Goal: Information Seeking & Learning: Learn about a topic

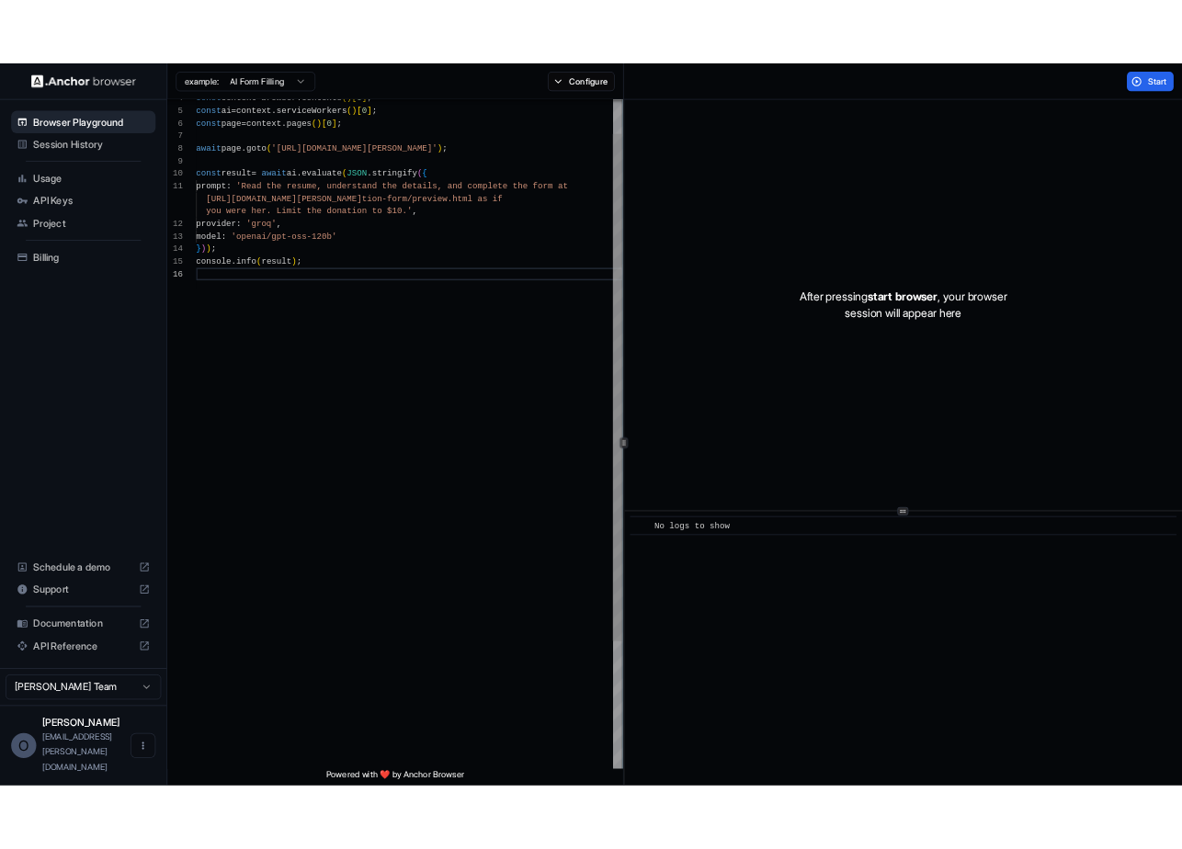
scroll to position [116, 0]
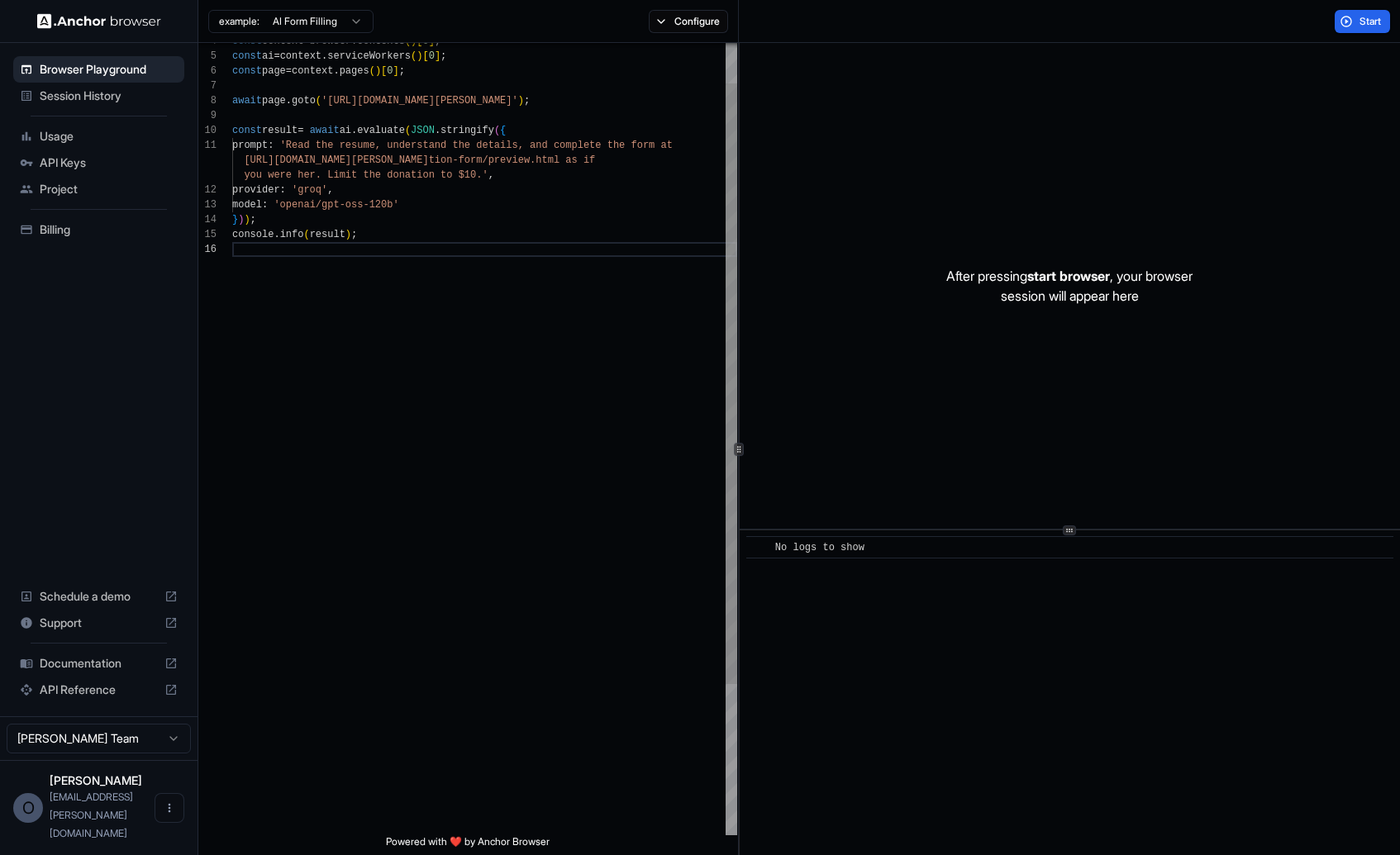
click at [432, 386] on div "const context = browser . contexts ( ) [ 0 ] ; const ai = context . serviceWork…" at bounding box center [485, 512] width 505 height 1046
click at [58, 672] on span "Documentation" at bounding box center [98, 664] width 118 height 16
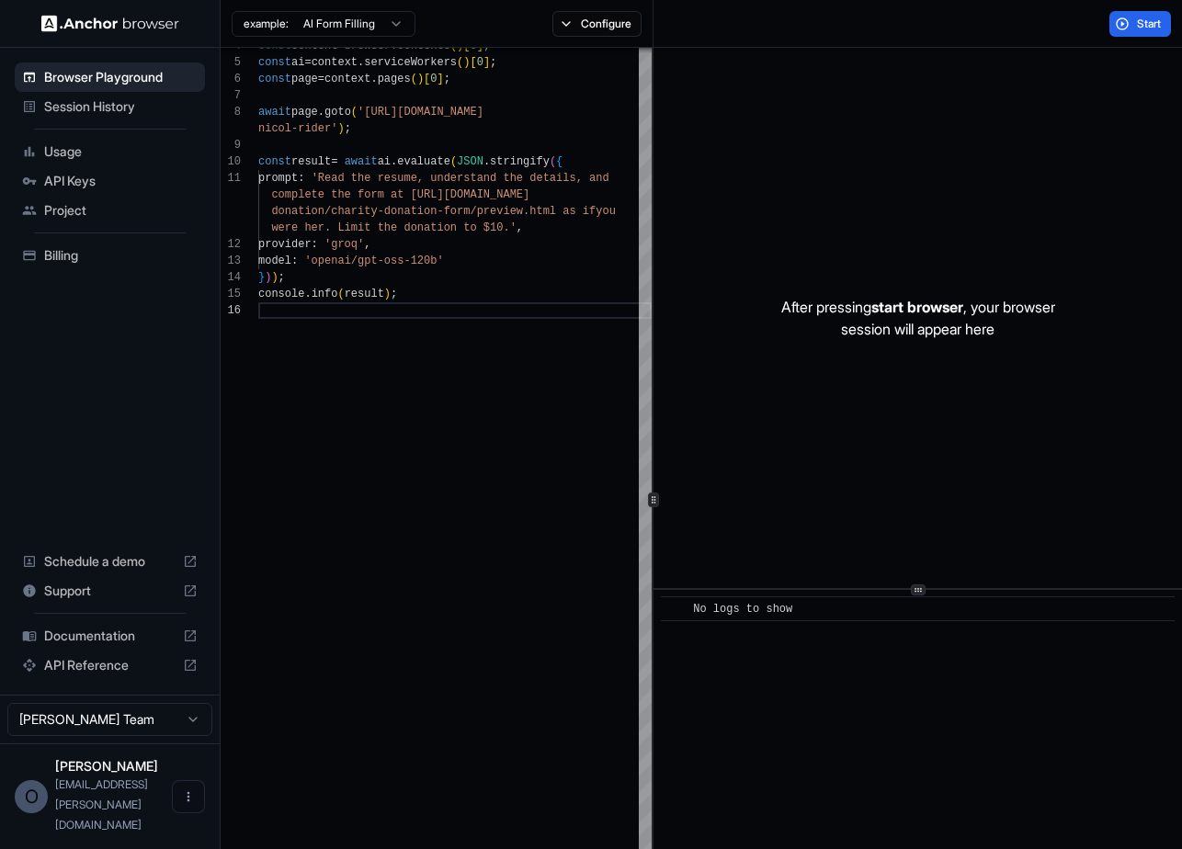
scroll to position [0, 0]
click at [336, 405] on div "const context = browser . contexts ( ) [ 0 ] ; const ai = context . serviceWork…" at bounding box center [454, 578] width 393 height 1212
click at [1148, 28] on span "Start" at bounding box center [1150, 24] width 26 height 15
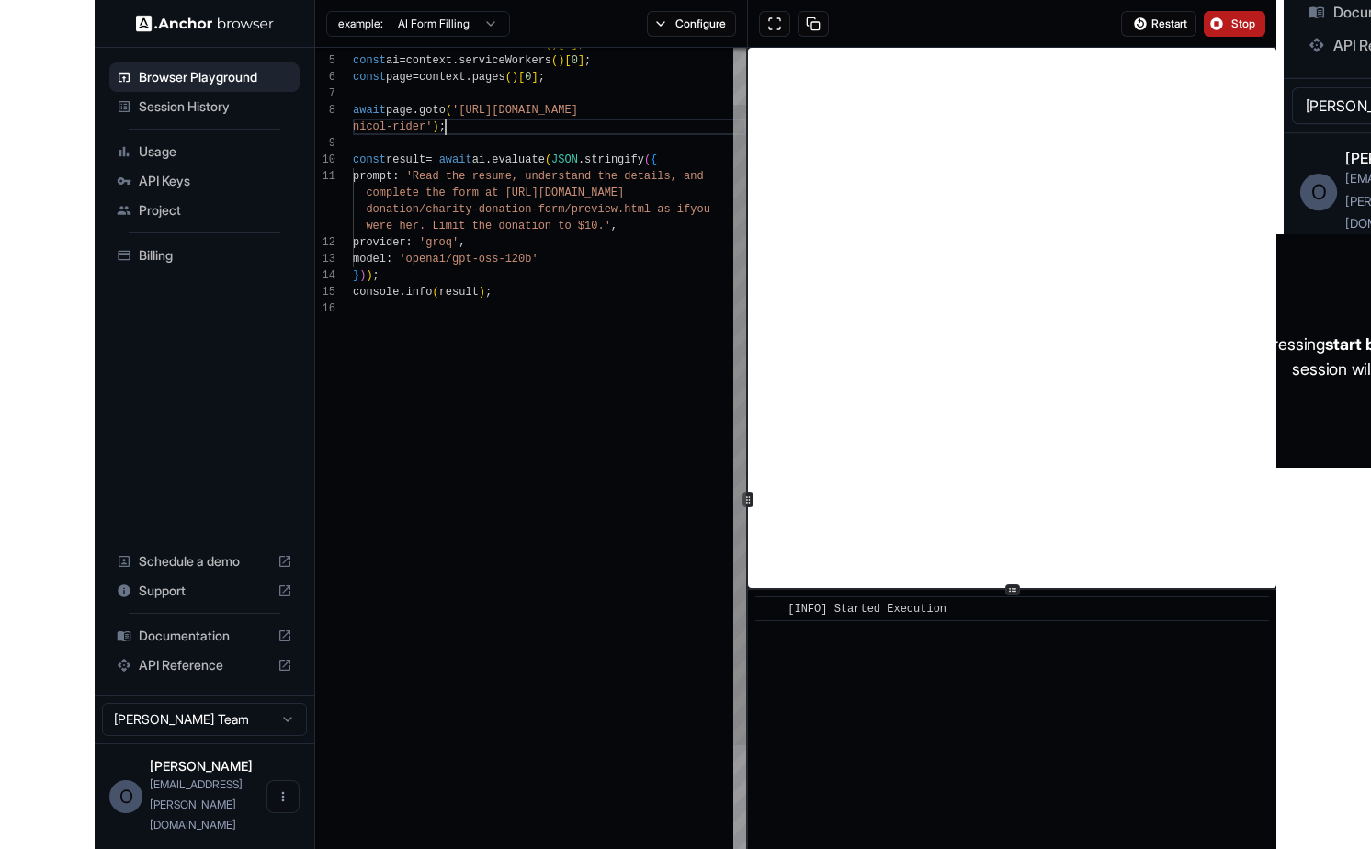
scroll to position [149, 0]
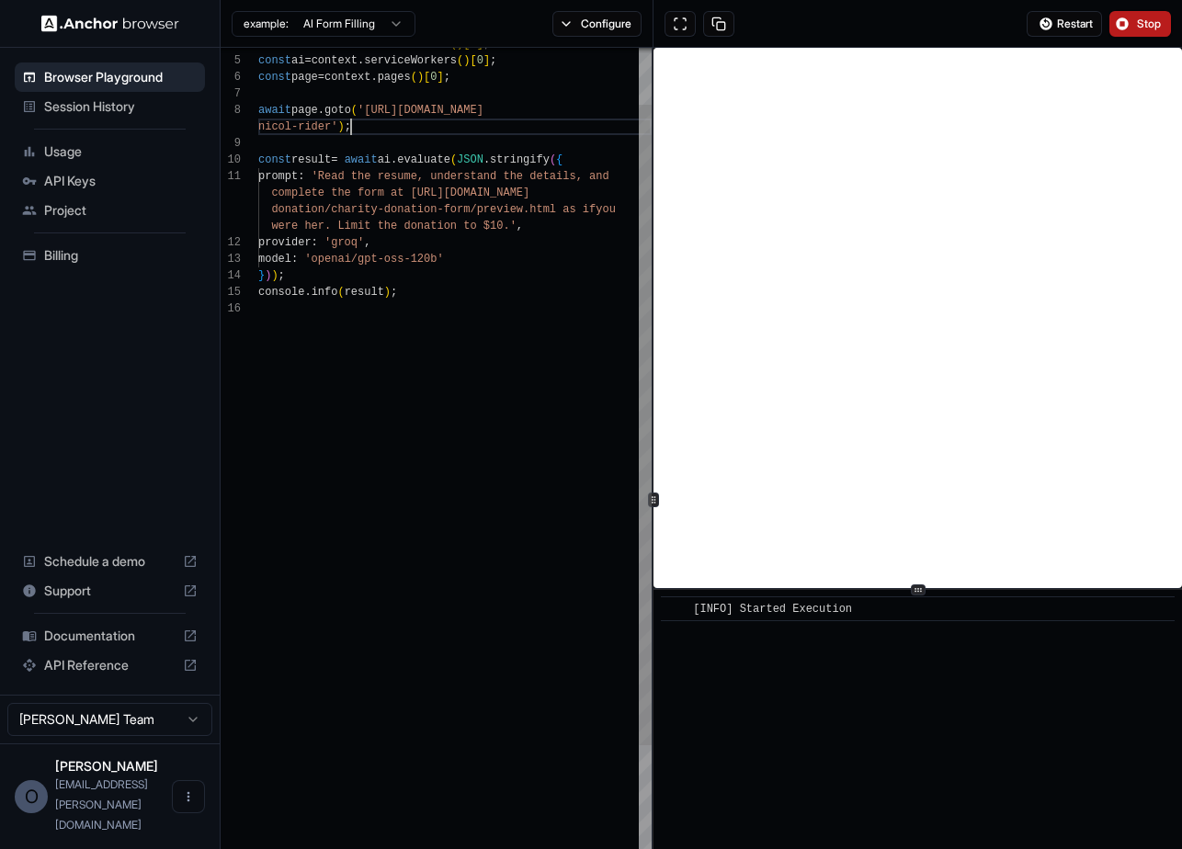
click at [358, 128] on div "const ai = context . serviceWorkers ( ) [ 0 ] ; const page = context . pages ( …" at bounding box center [454, 576] width 393 height 1212
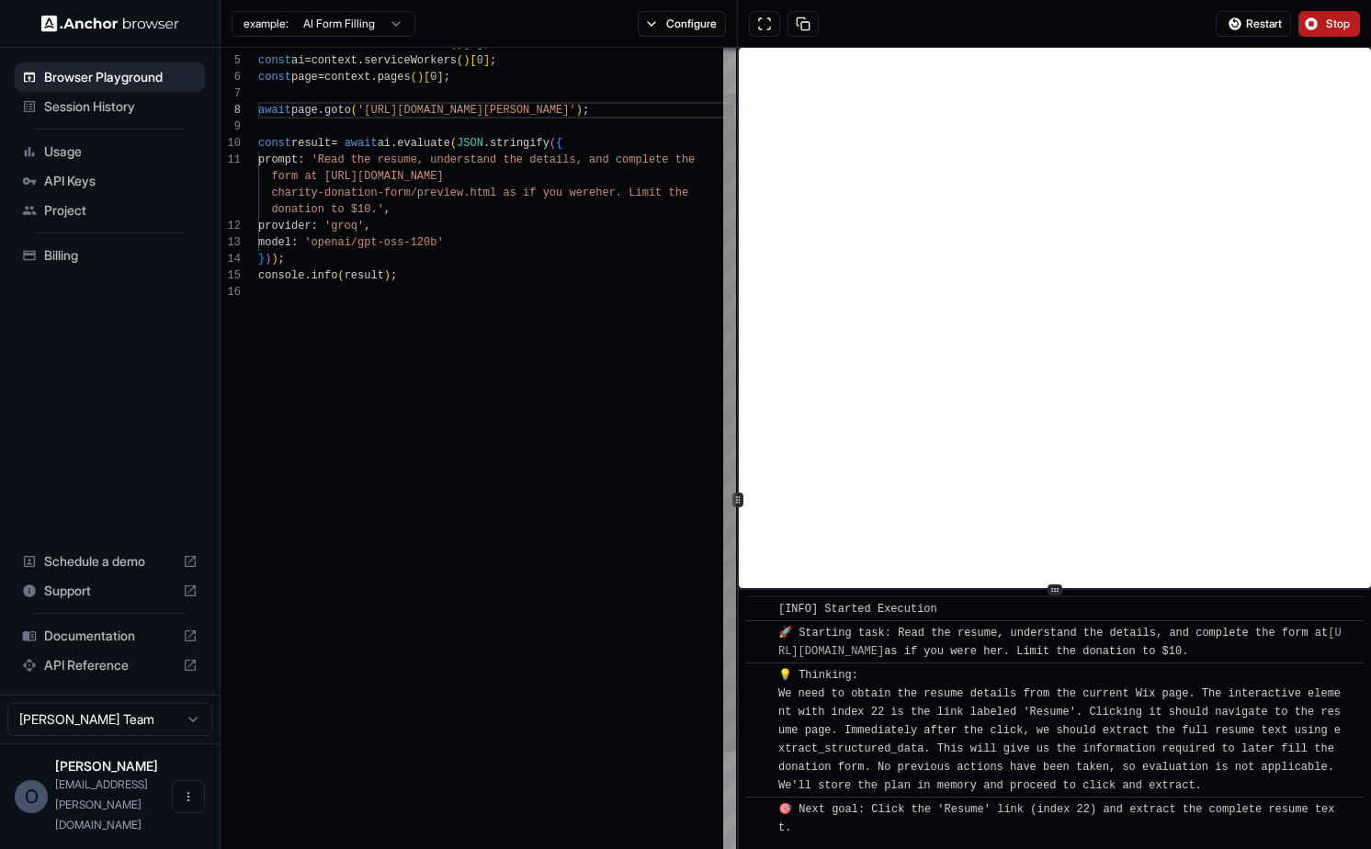
scroll to position [255, 0]
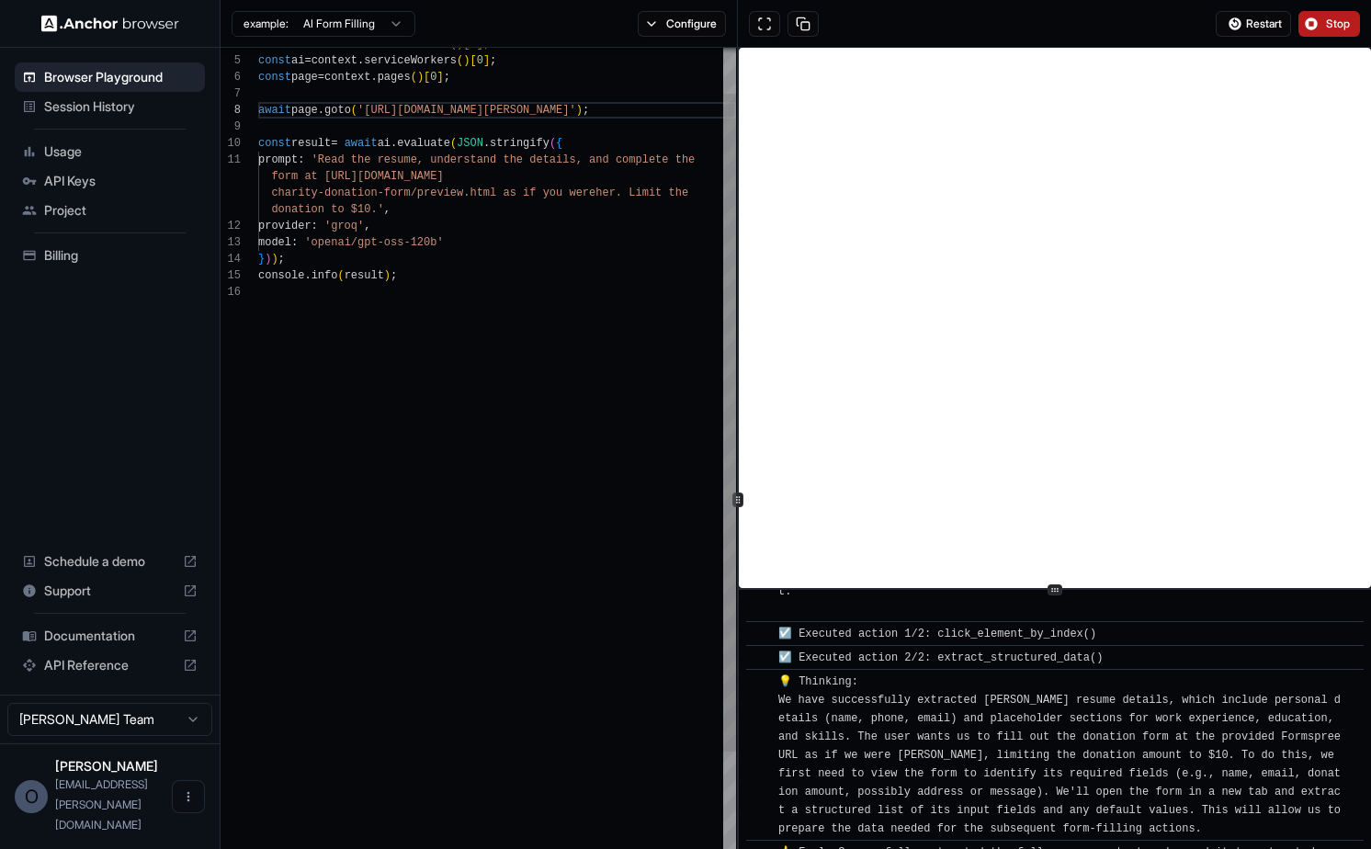
type textarea "**********"
click at [434, 212] on div "const context = browser . contexts ( ) [ 0 ] ; const ai = context . serviceWork…" at bounding box center [497, 575] width 478 height 1179
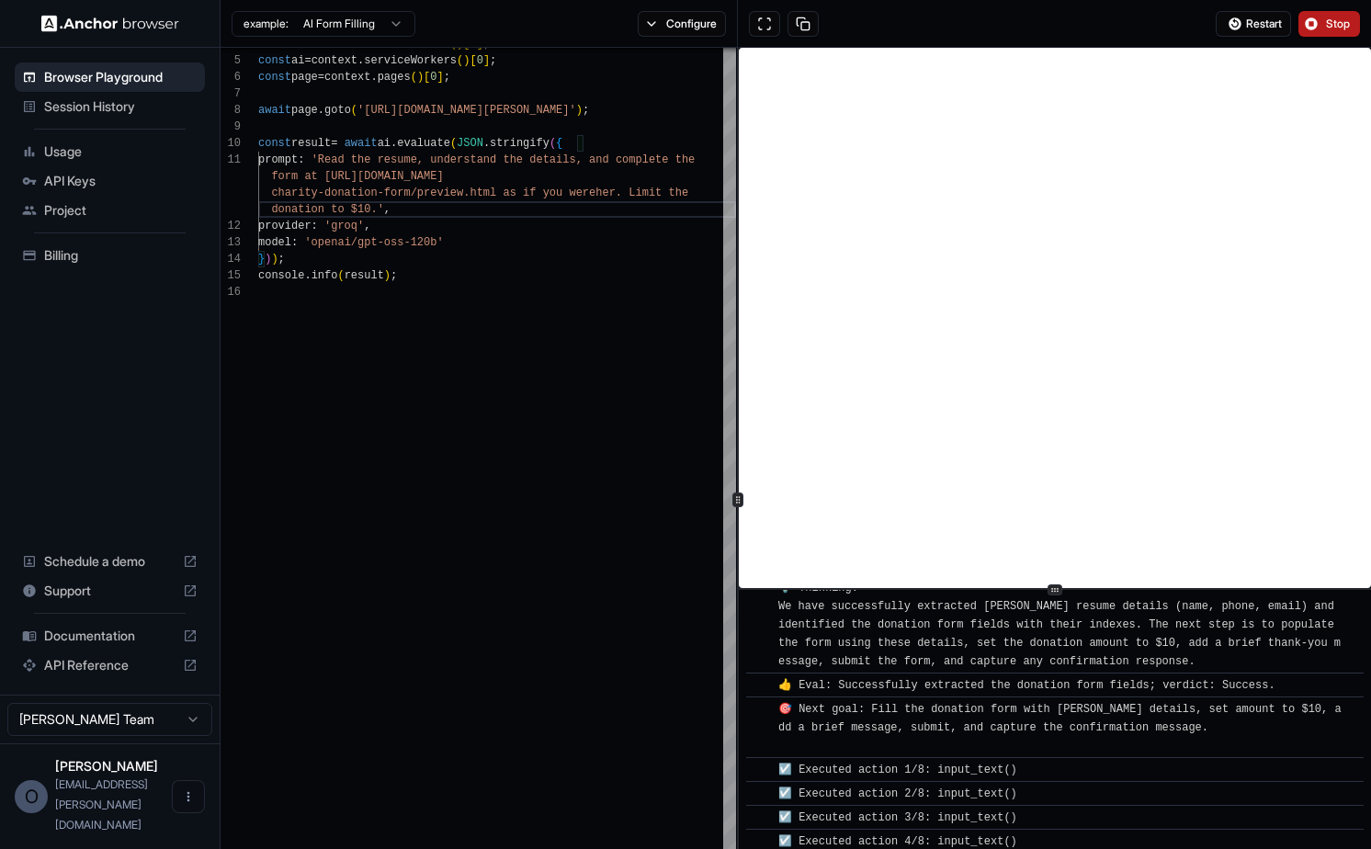
scroll to position [676, 0]
click at [104, 645] on span "Documentation" at bounding box center [109, 636] width 131 height 18
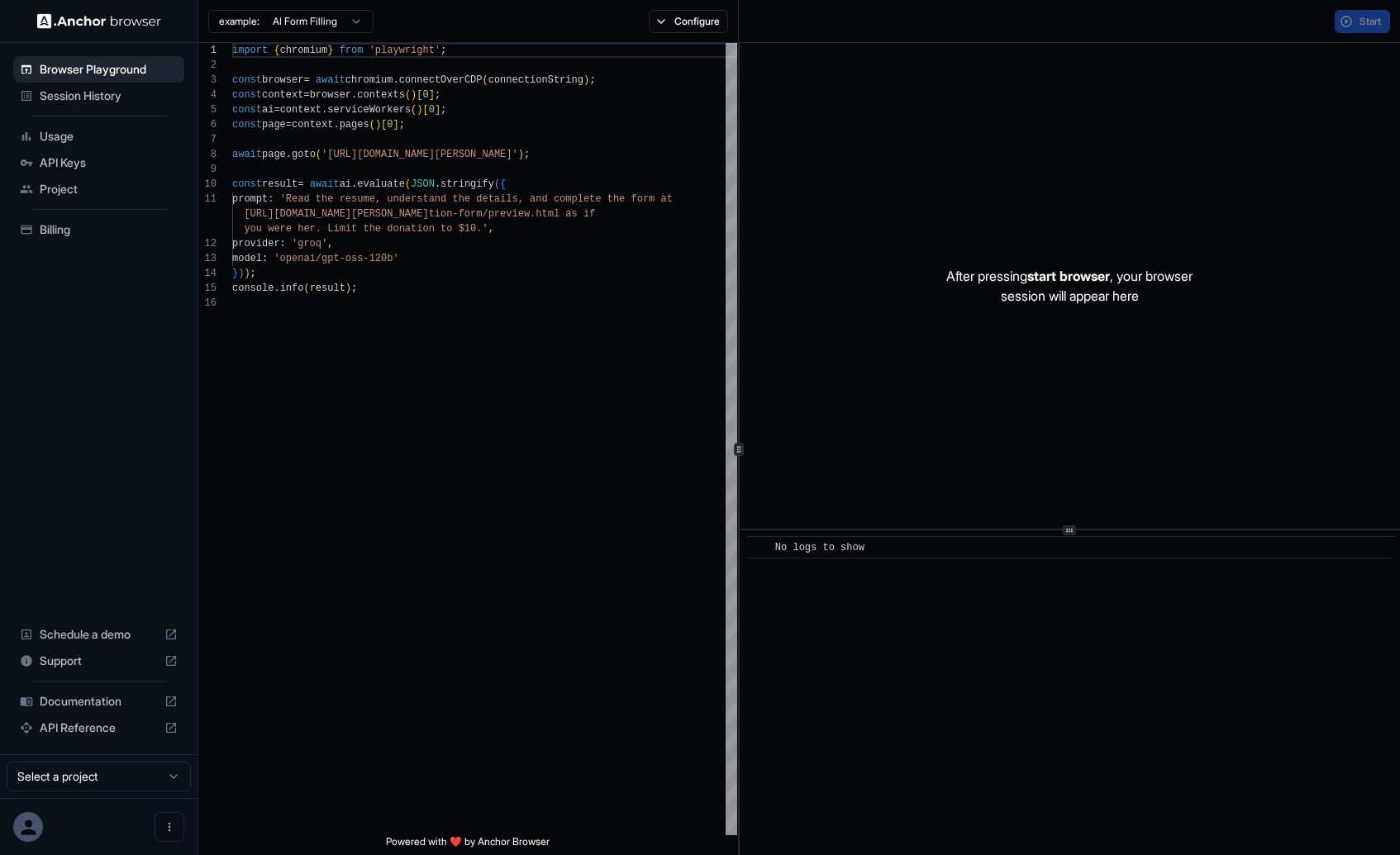
scroll to position [148, 0]
